Goal: Complete application form: Complete application form

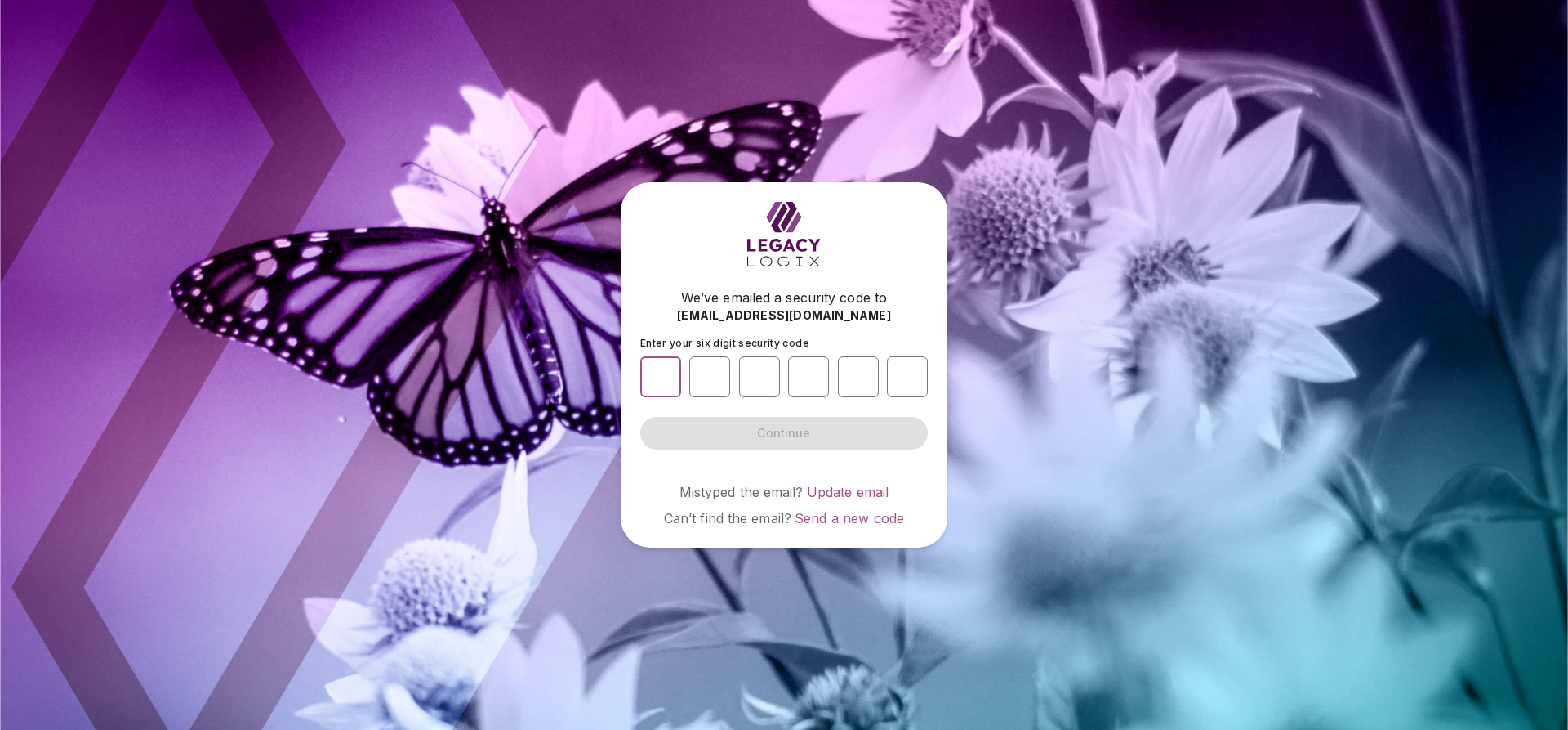
click at [647, 372] on input "number" at bounding box center [661, 376] width 41 height 41
type input "*"
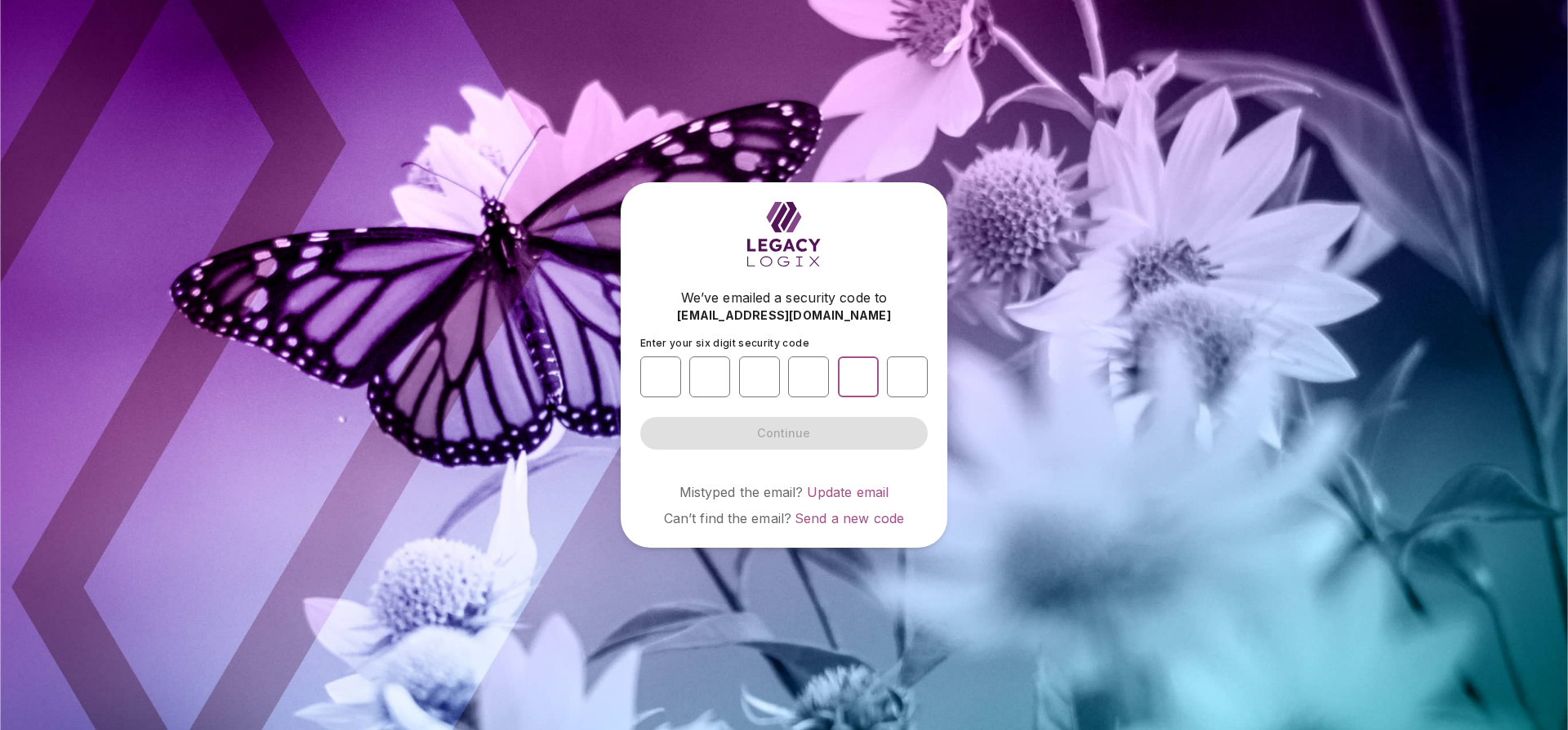
type input "*"
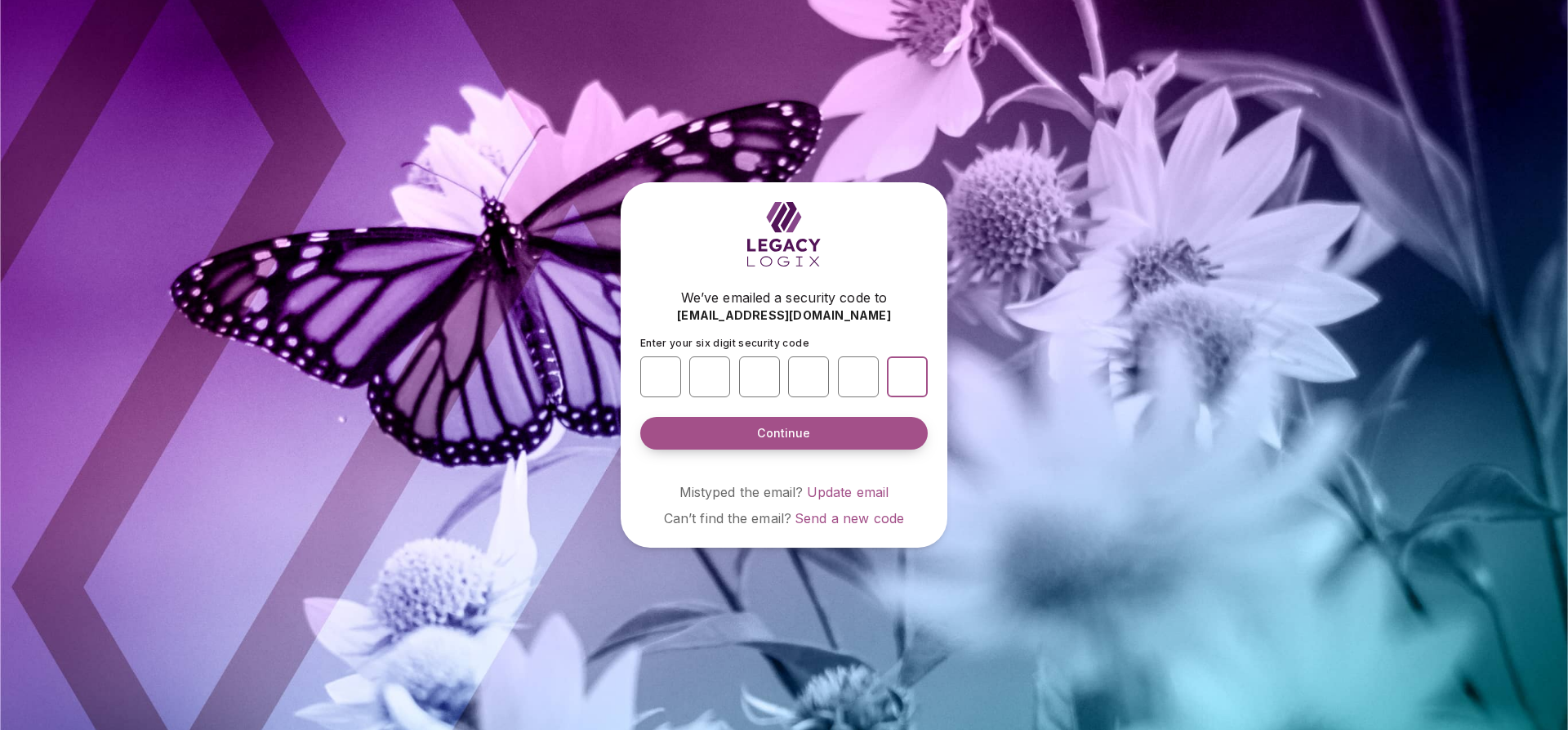
type input "*"
click at [782, 434] on span "Continue" at bounding box center [783, 432] width 53 height 16
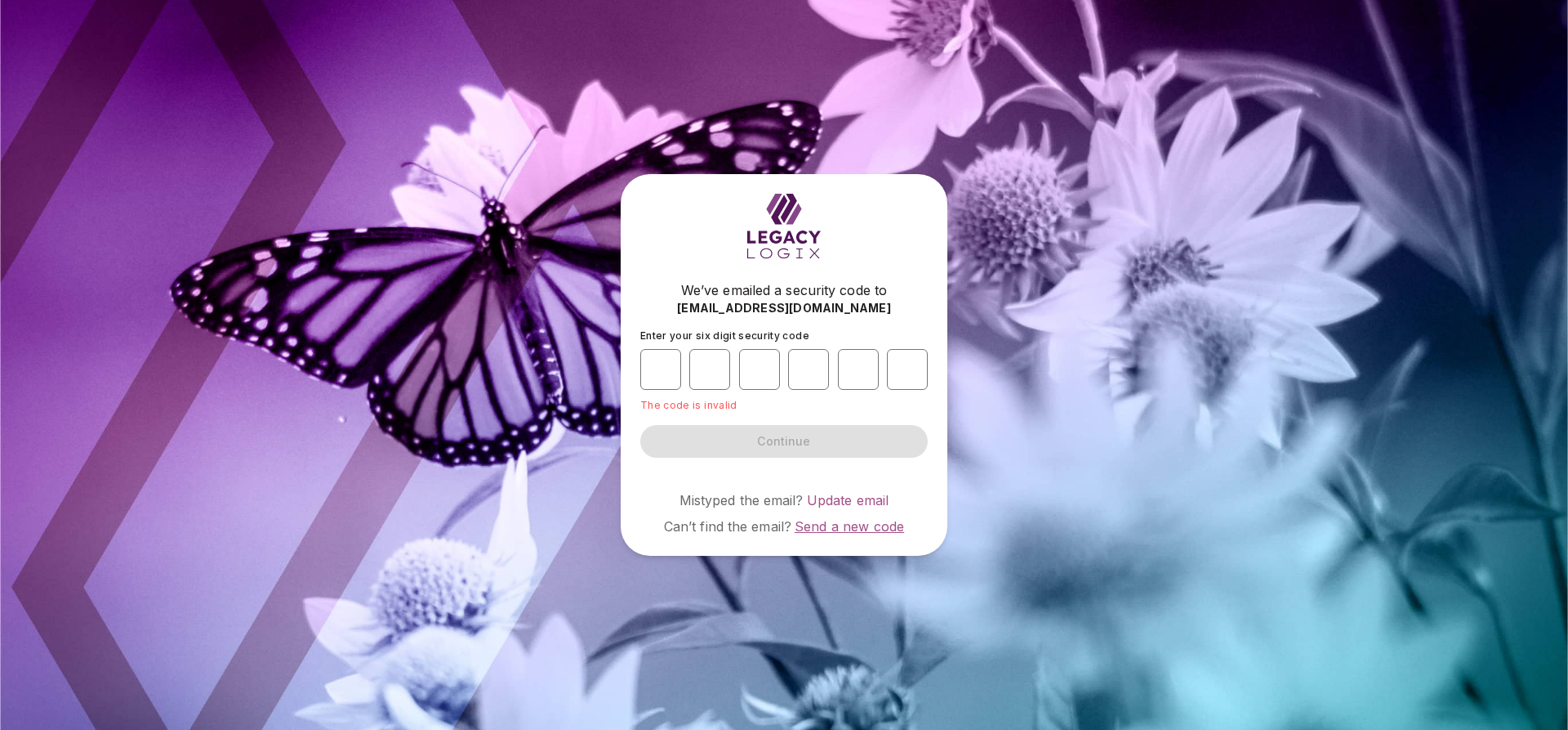
click at [852, 525] on span "Send a new code" at bounding box center [849, 525] width 110 height 16
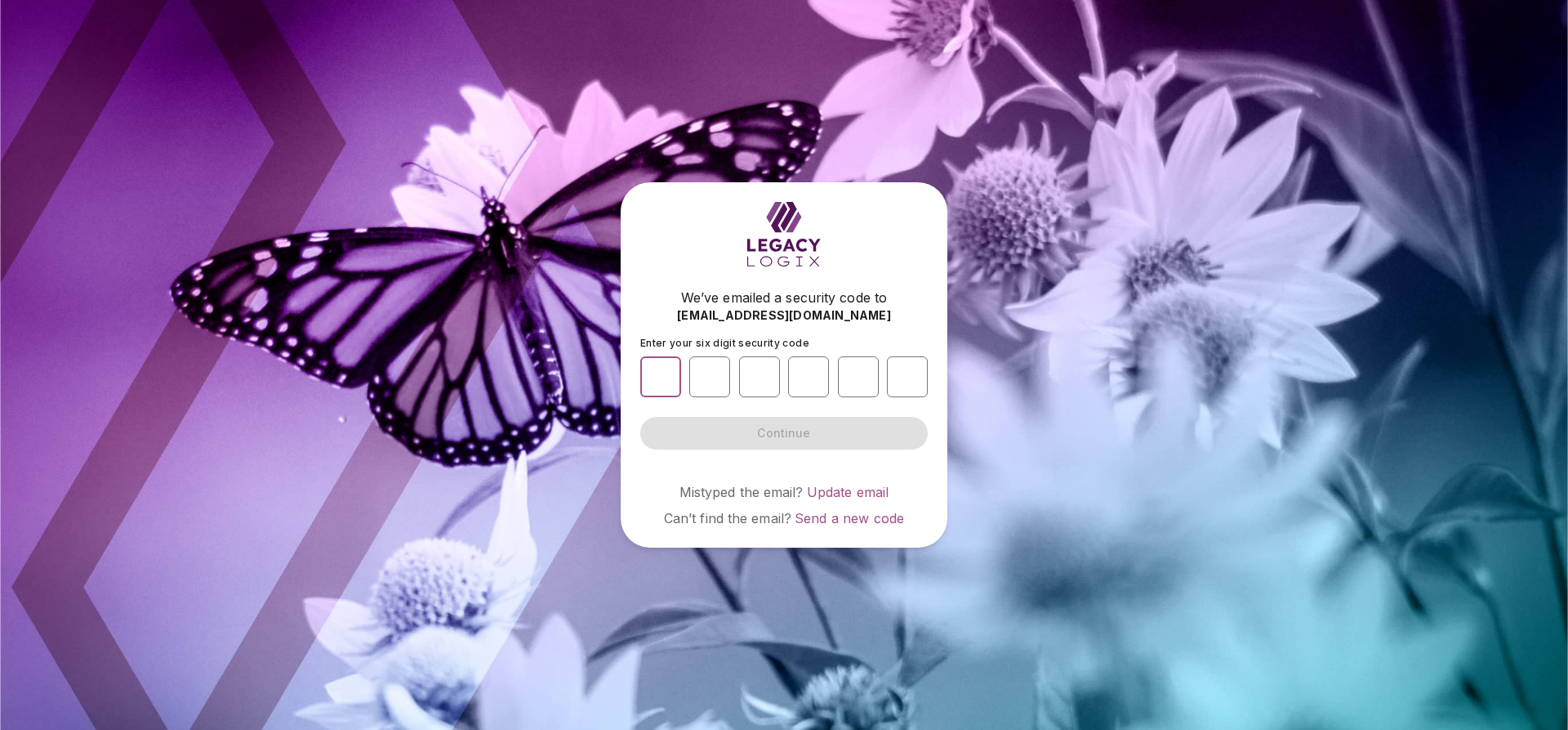
click at [662, 380] on input "number" at bounding box center [661, 376] width 41 height 41
type input "*"
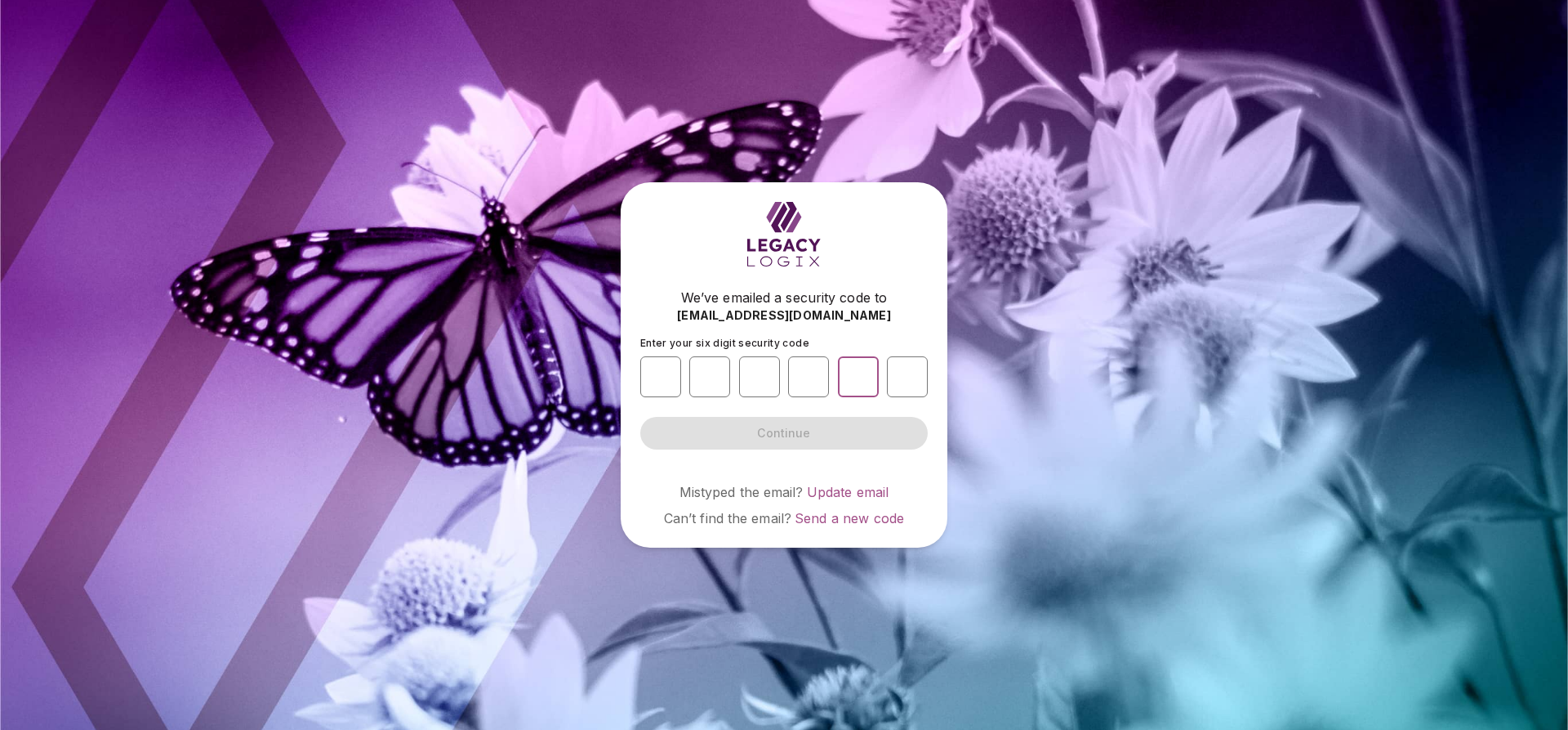
type input "*"
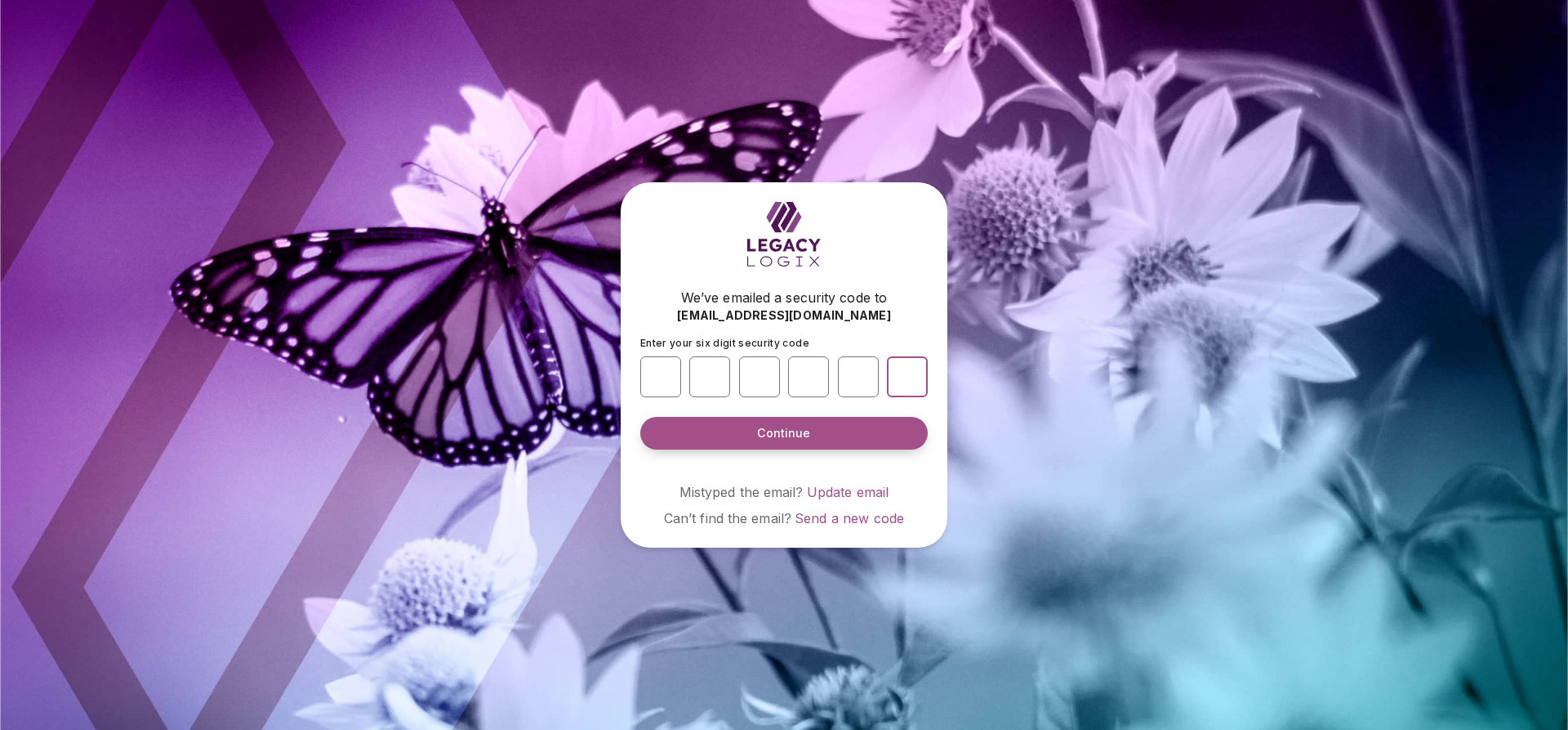
type input "*"
click at [748, 435] on button "Continue" at bounding box center [784, 433] width 288 height 33
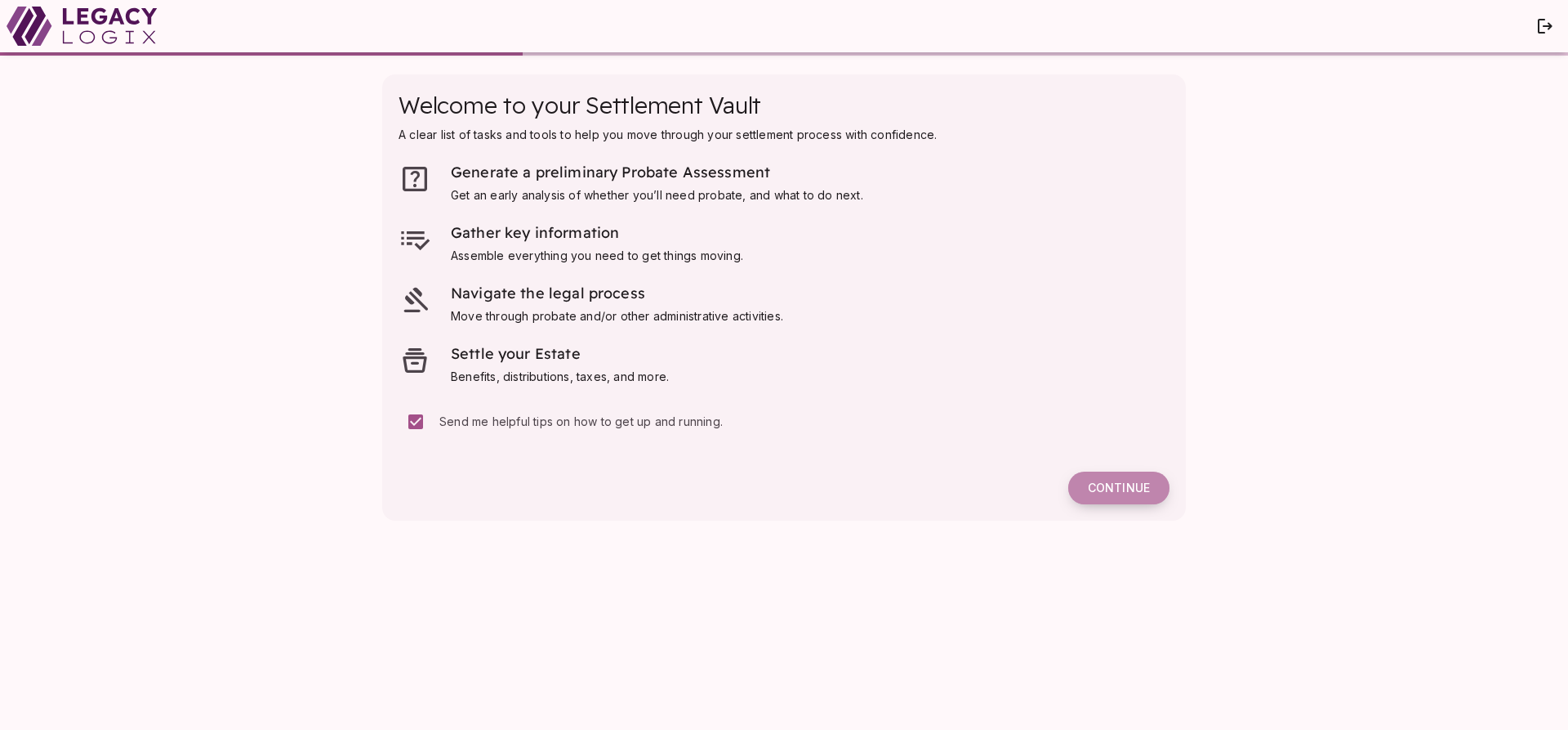
click at [1131, 487] on span "Continue" at bounding box center [1119, 488] width 62 height 15
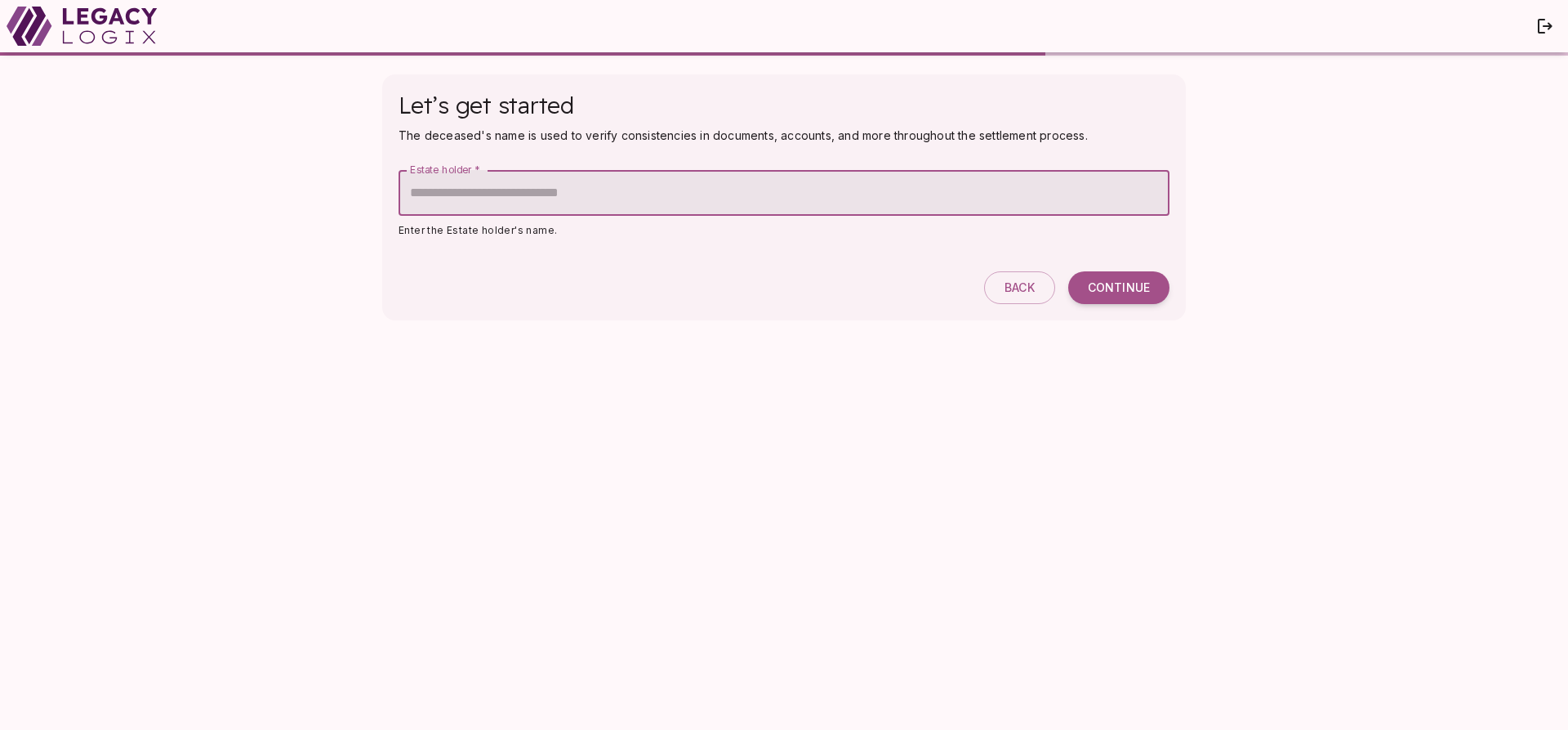
click at [491, 184] on input "Estate holder   *" at bounding box center [784, 192] width 771 height 46
type input "**********"
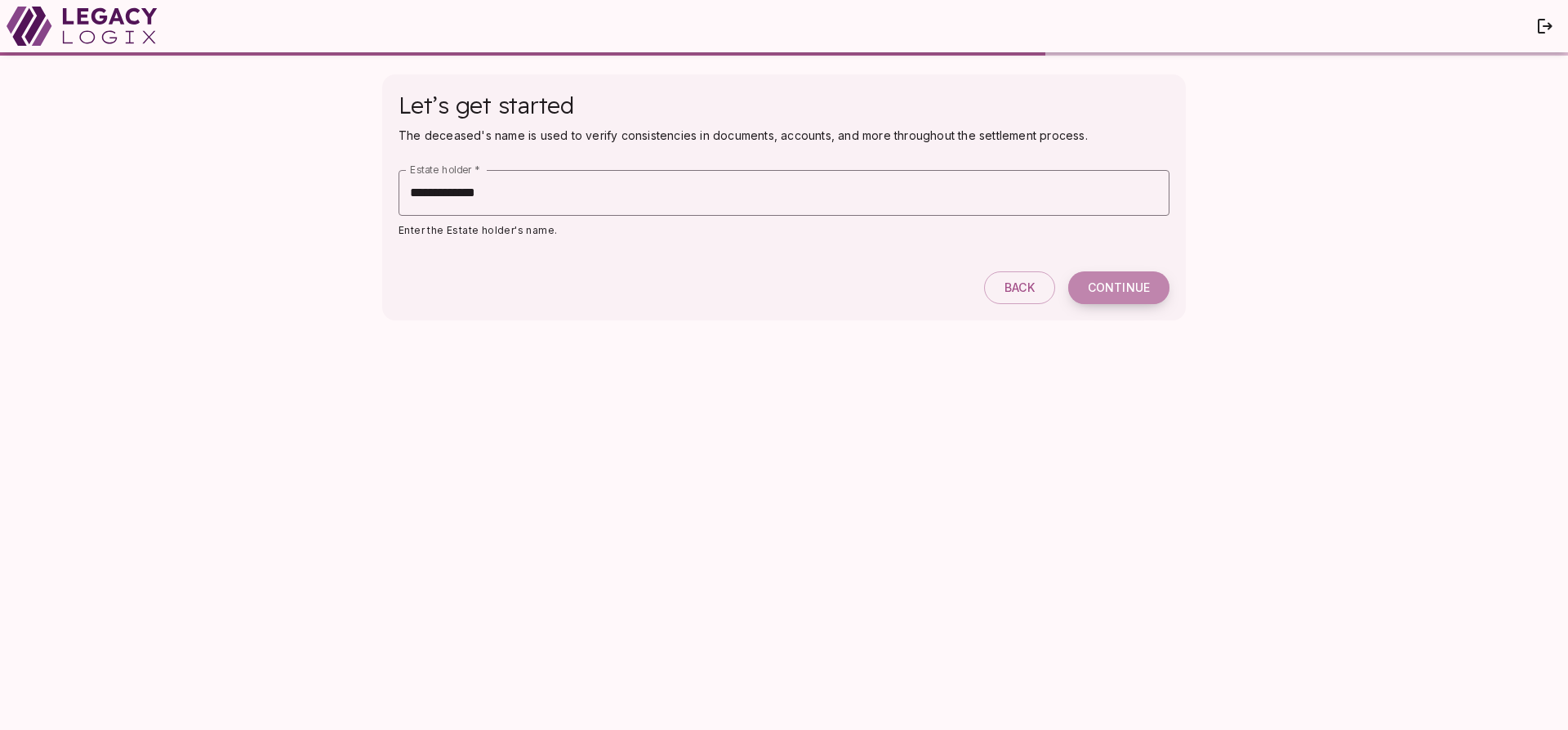
click at [1124, 283] on span "Continue" at bounding box center [1119, 287] width 62 height 15
